Goal: Information Seeking & Learning: Learn about a topic

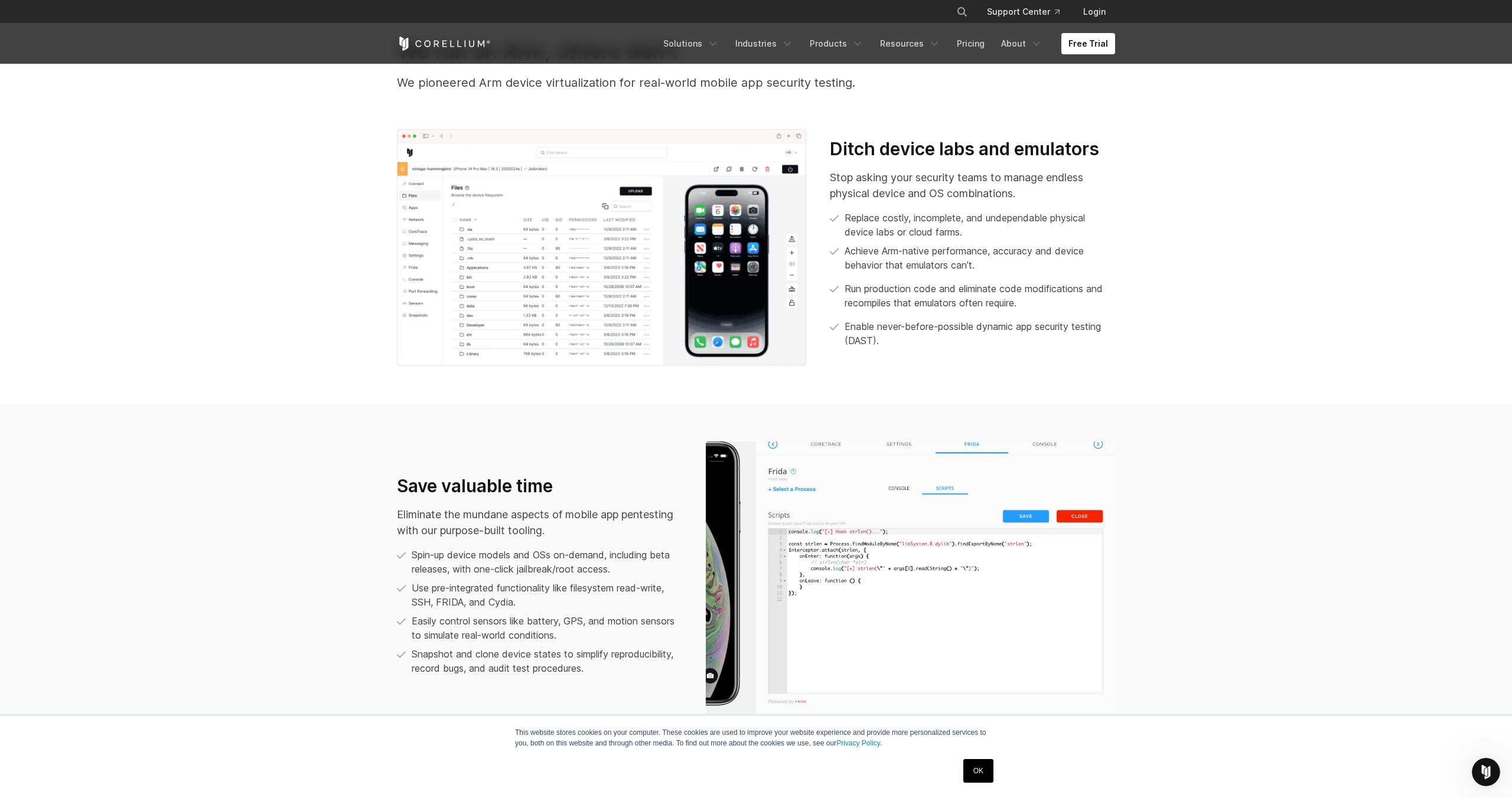
scroll to position [762, 0]
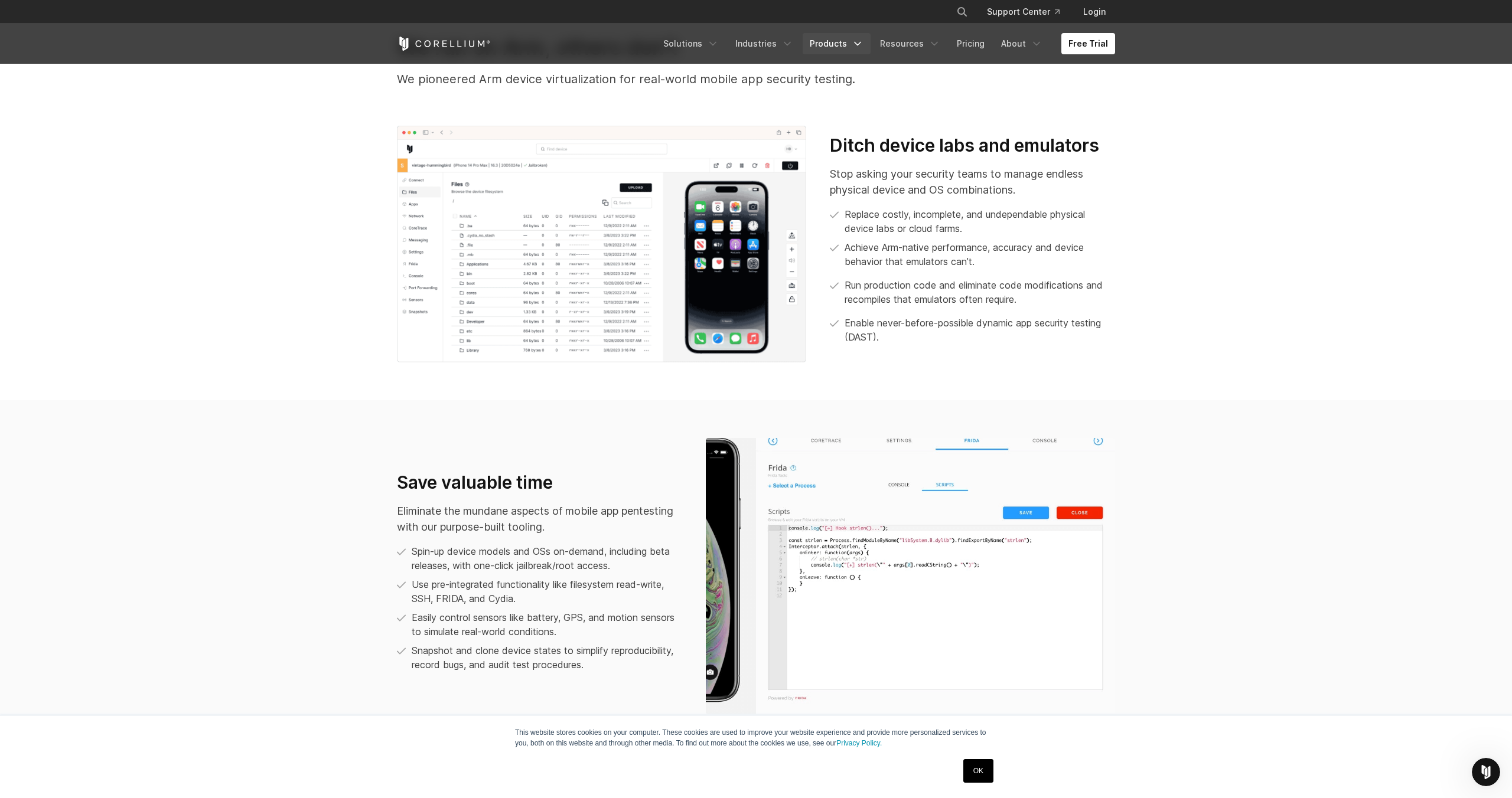
click at [844, 43] on link "Products" at bounding box center [837, 44] width 68 height 22
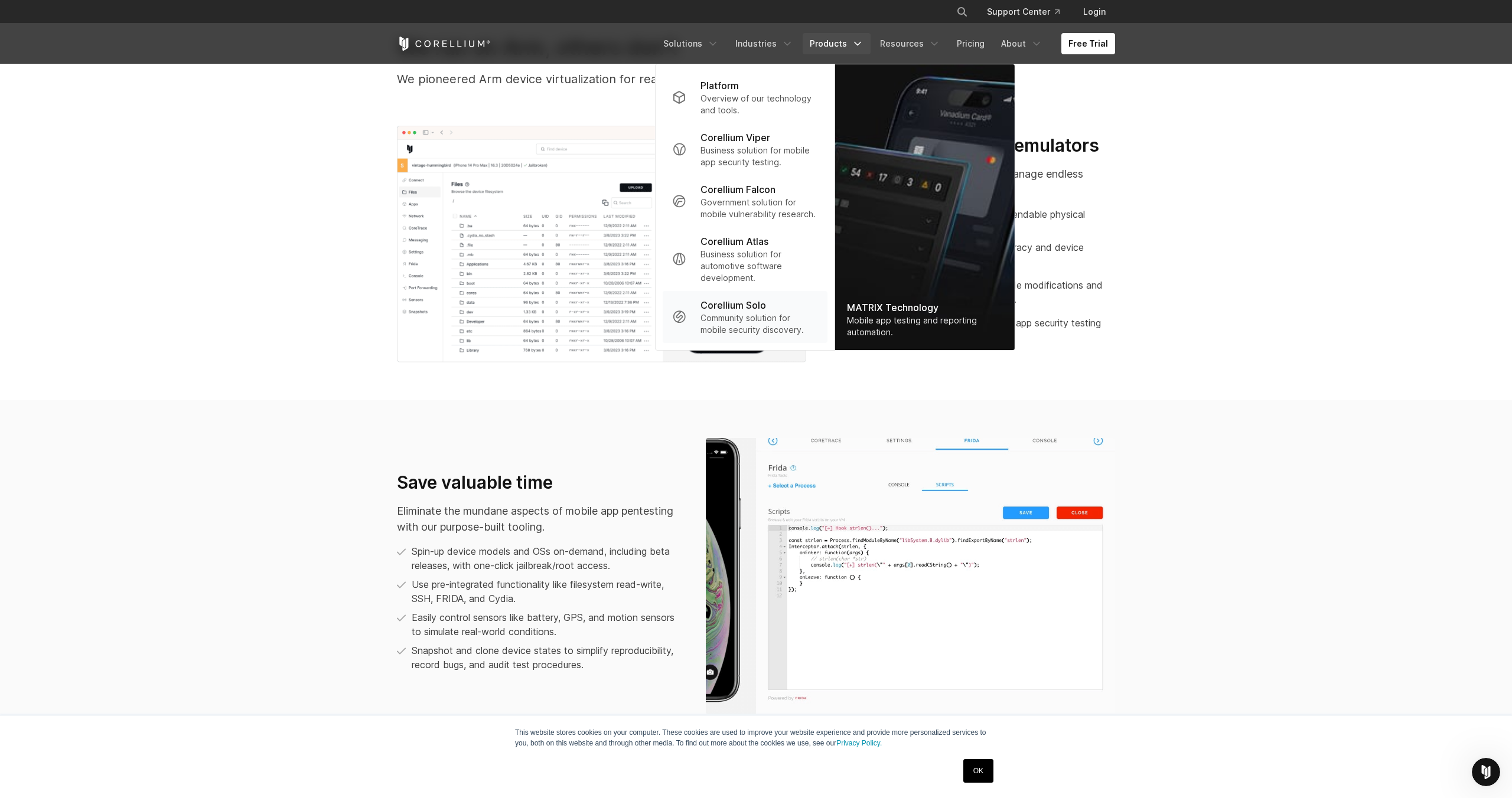
click at [764, 315] on p "Community solution for mobile security discovery." at bounding box center [759, 324] width 118 height 24
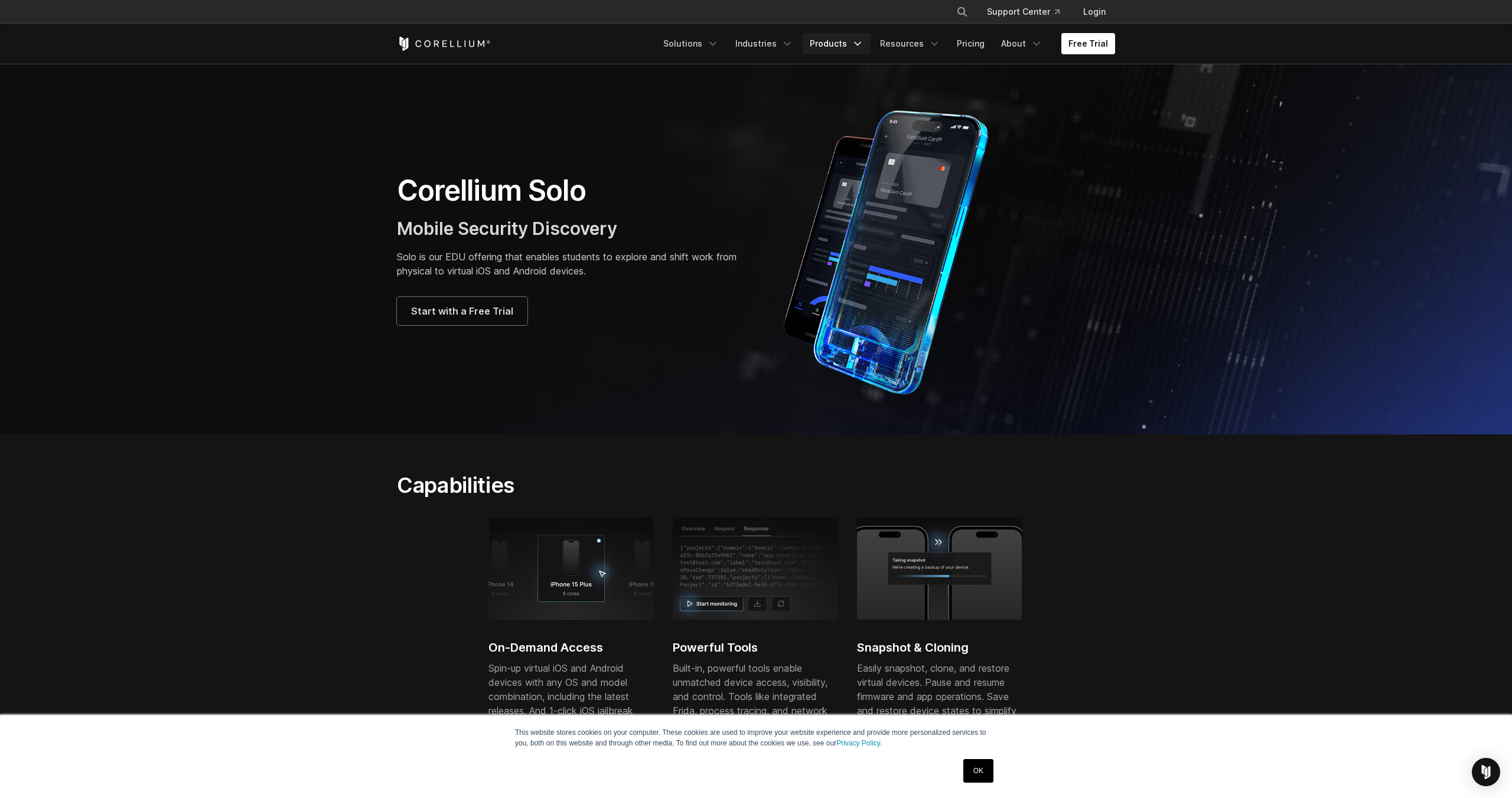
click at [835, 42] on link "Products" at bounding box center [837, 44] width 68 height 22
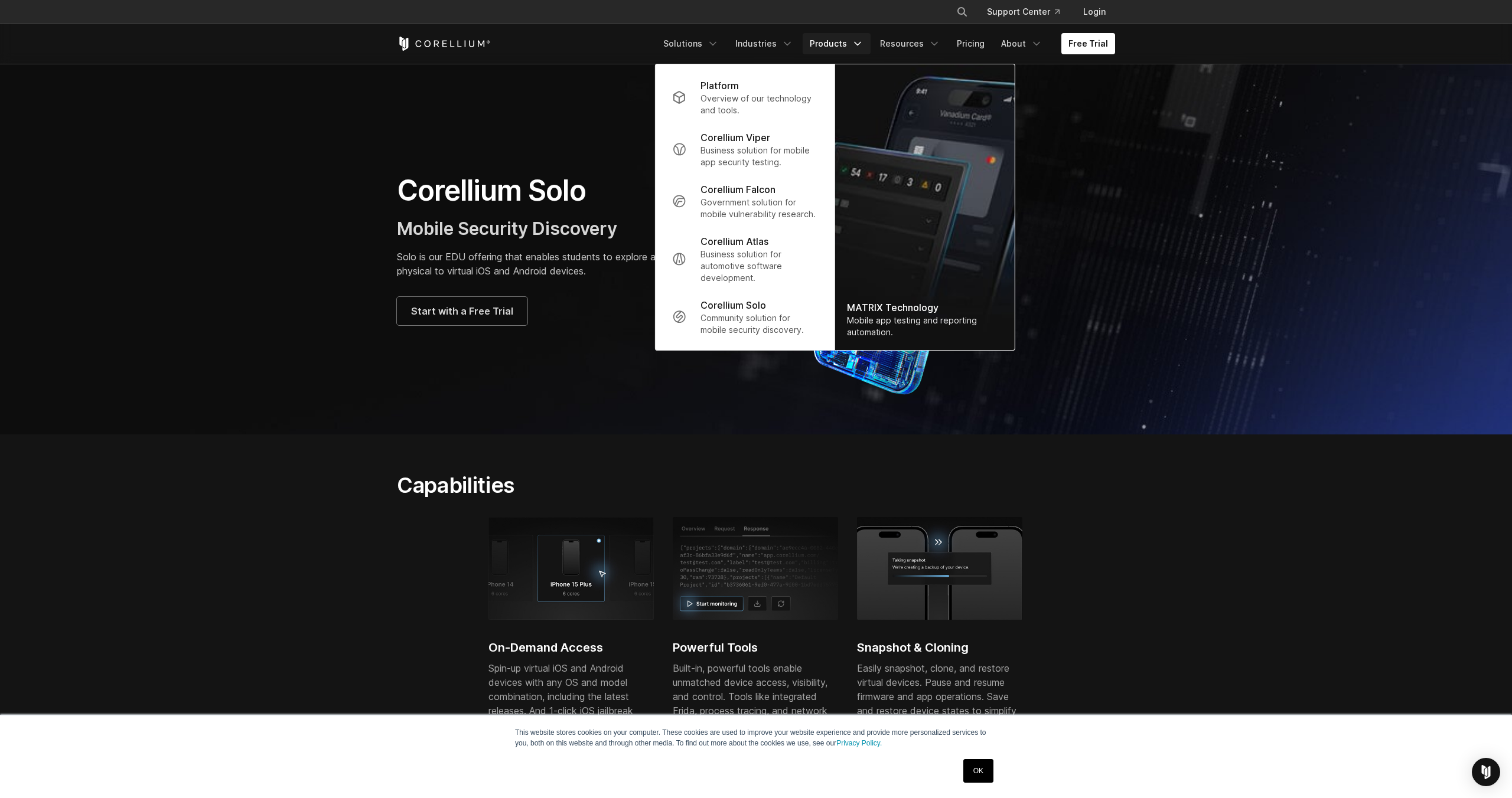
click at [834, 44] on link "Products" at bounding box center [837, 44] width 68 height 22
